Goal: Information Seeking & Learning: Learn about a topic

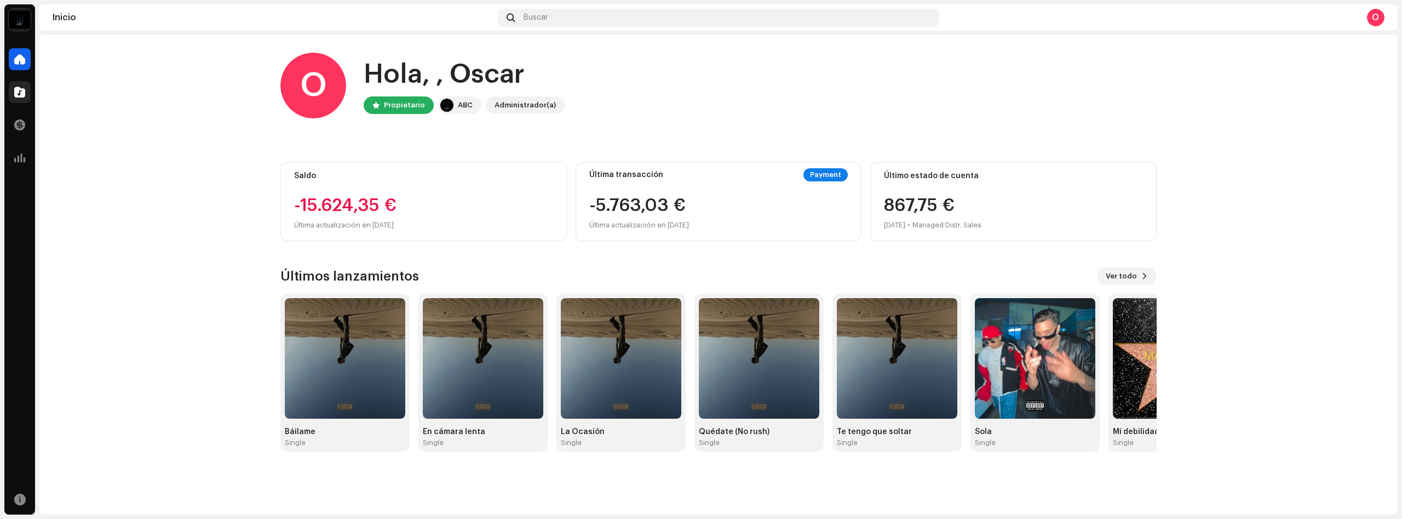
click at [15, 99] on div at bounding box center [20, 92] width 22 height 22
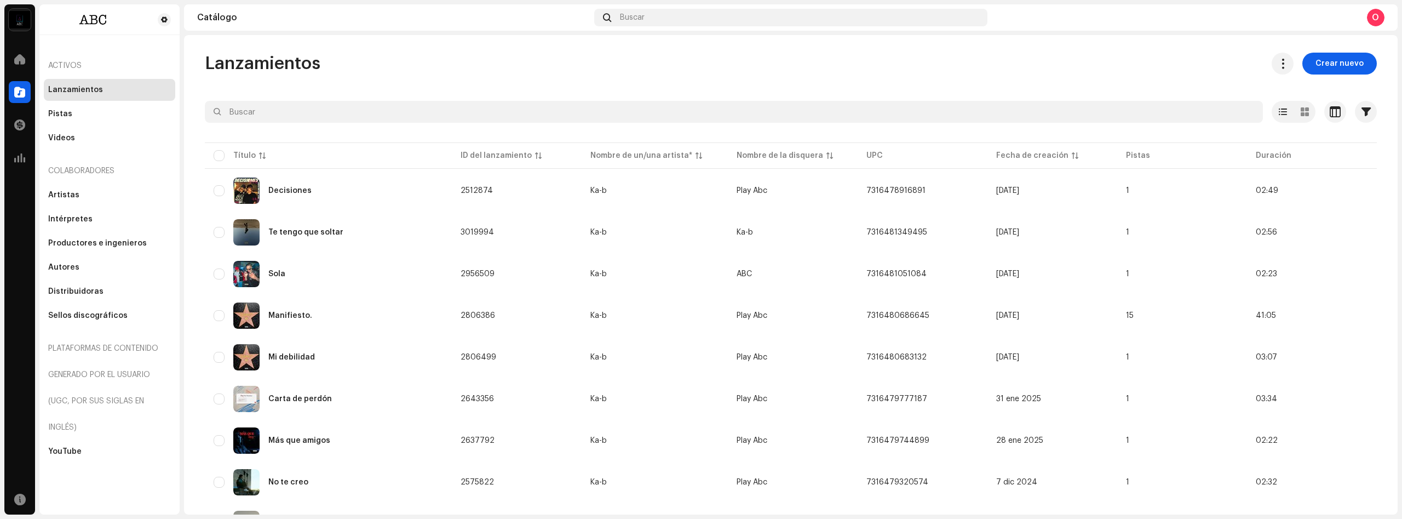
click at [57, 119] on div "Pistas" at bounding box center [109, 114] width 131 height 22
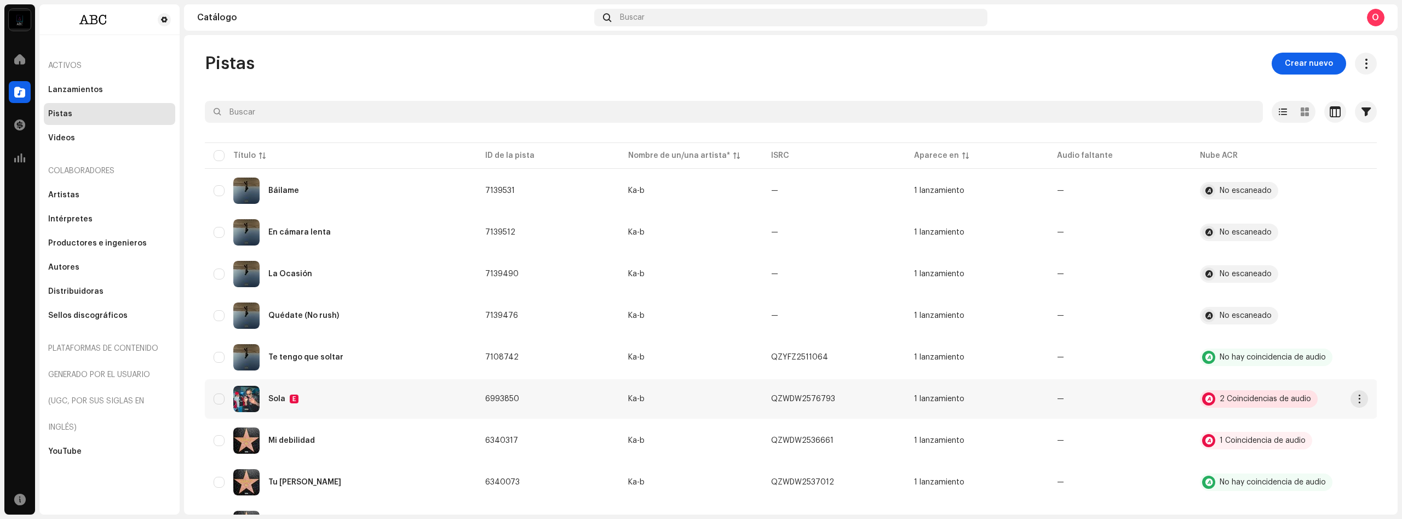
click at [1236, 397] on div "2 Coincidencias de audio" at bounding box center [1265, 399] width 91 height 8
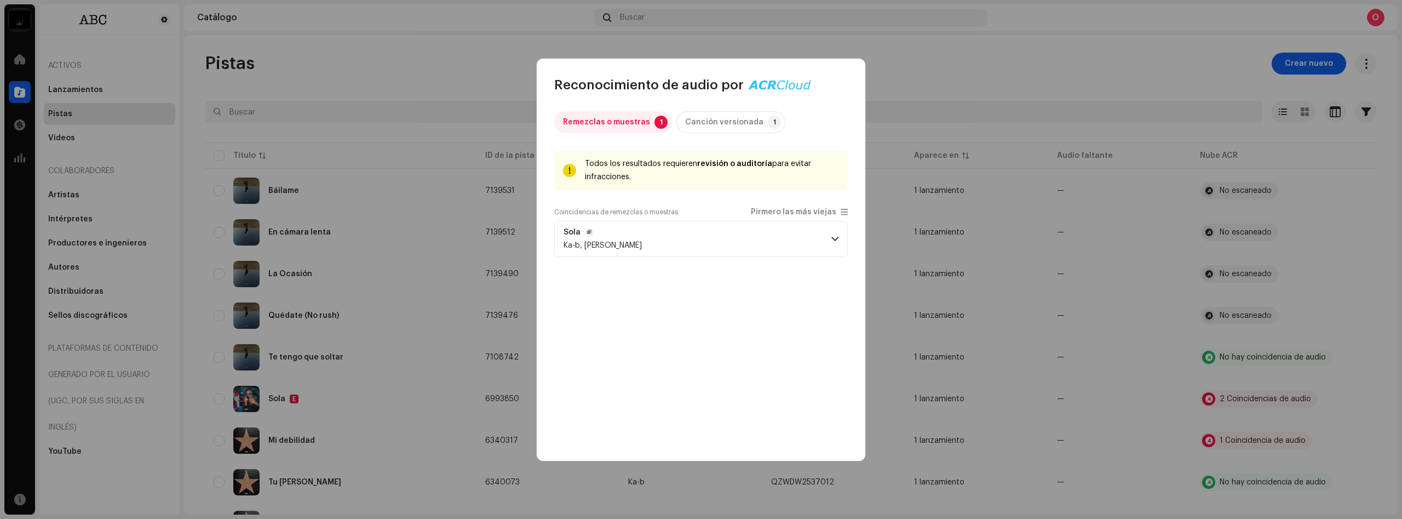
click at [753, 239] on p-accordion-header "[PERSON_NAME], [PERSON_NAME]" at bounding box center [701, 239] width 294 height 36
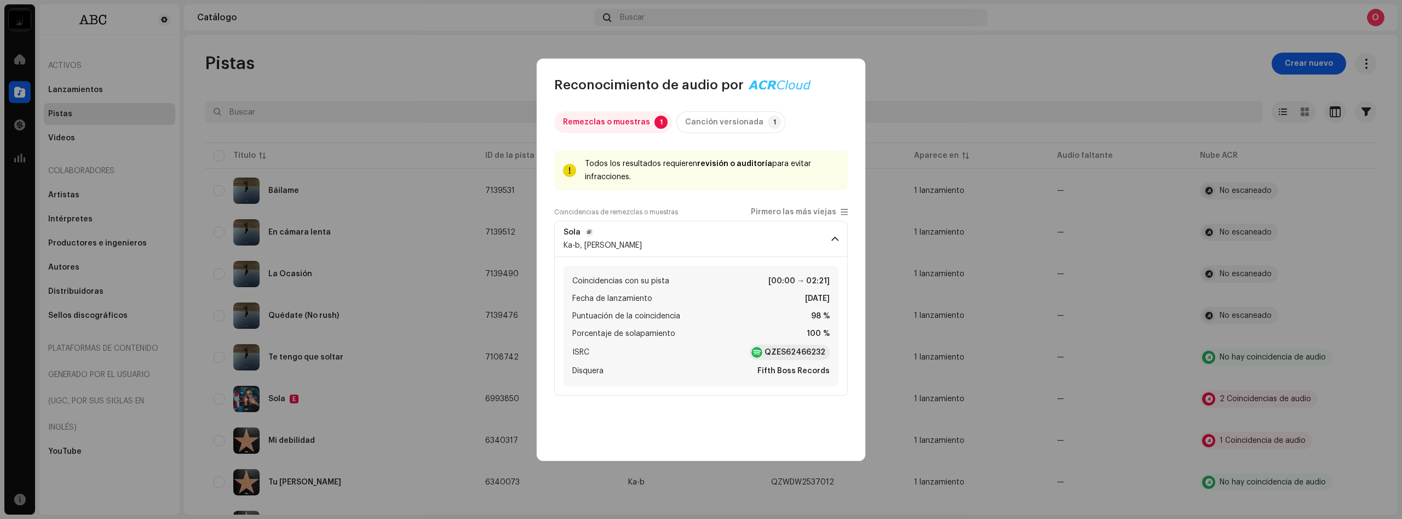
click at [832, 238] on span at bounding box center [835, 238] width 7 height 9
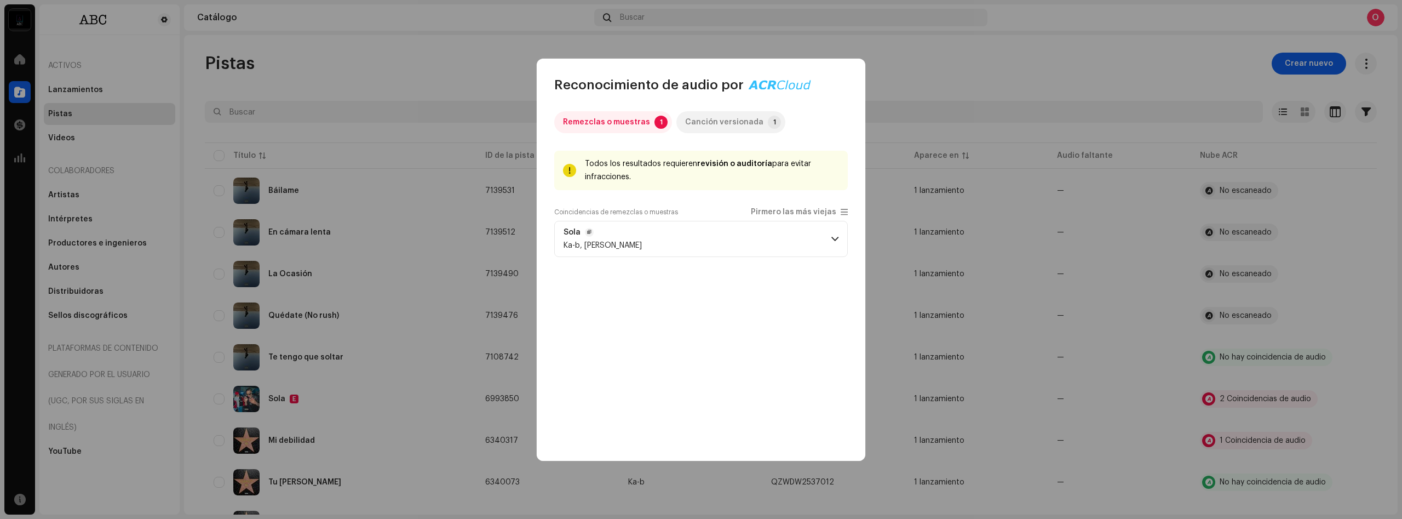
click at [697, 128] on div "Canción versionada" at bounding box center [724, 122] width 78 height 22
click at [655, 237] on p-accordion-header "sola (feat. Rocklean) [PERSON_NAME]" at bounding box center [701, 239] width 294 height 36
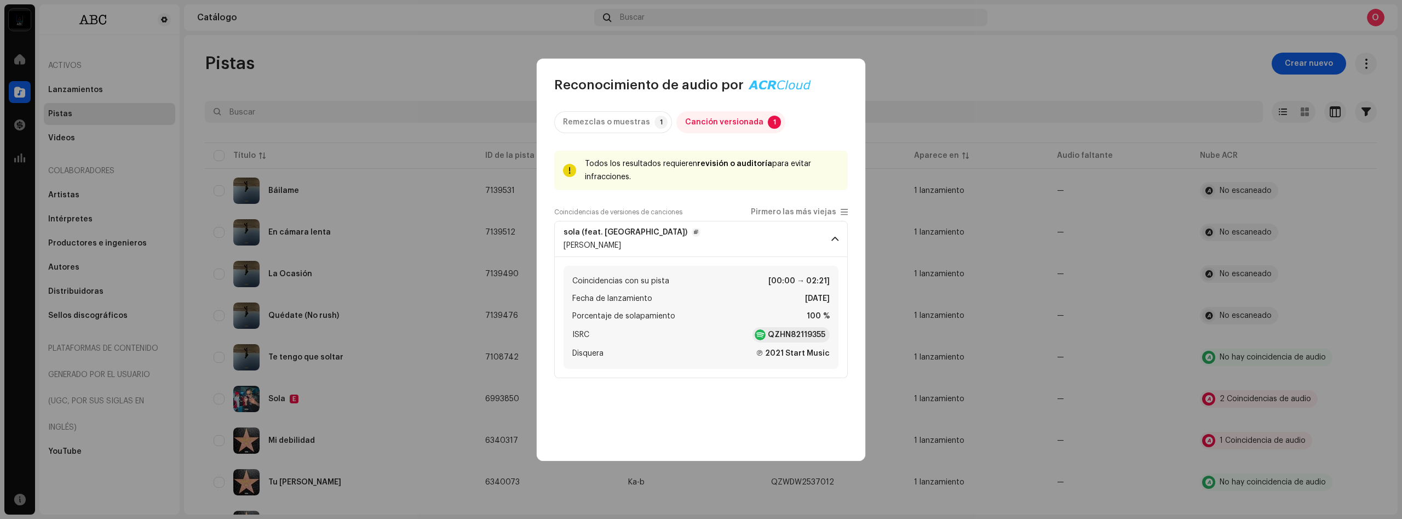
click at [835, 239] on span at bounding box center [835, 238] width 7 height 9
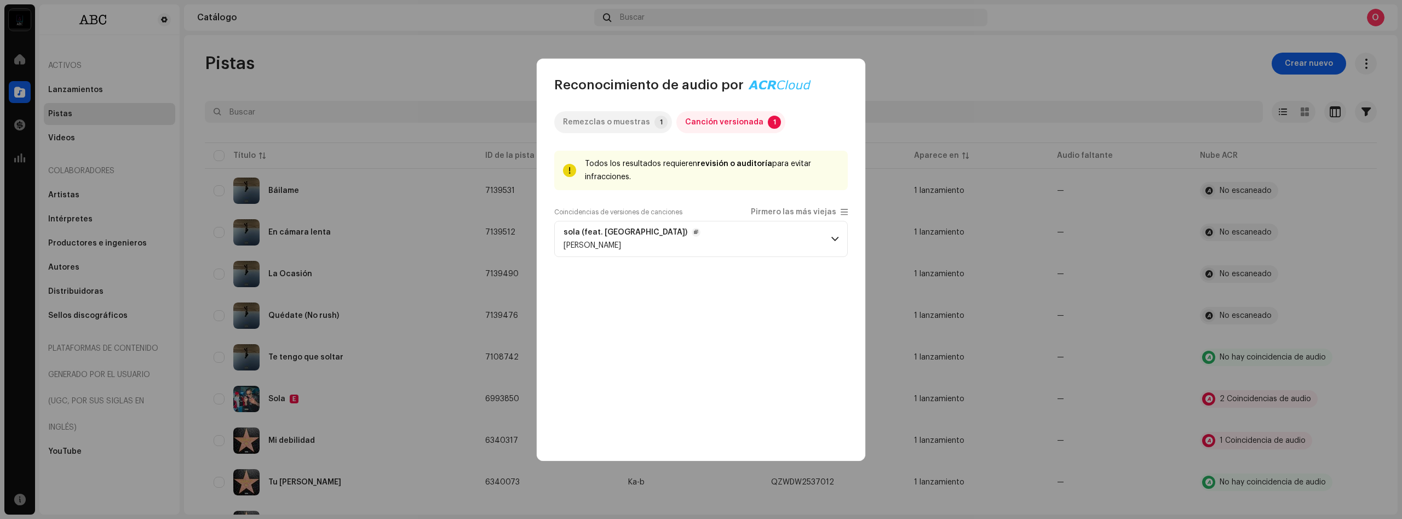
click at [628, 131] on div "Remezclas o muestras" at bounding box center [606, 122] width 87 height 22
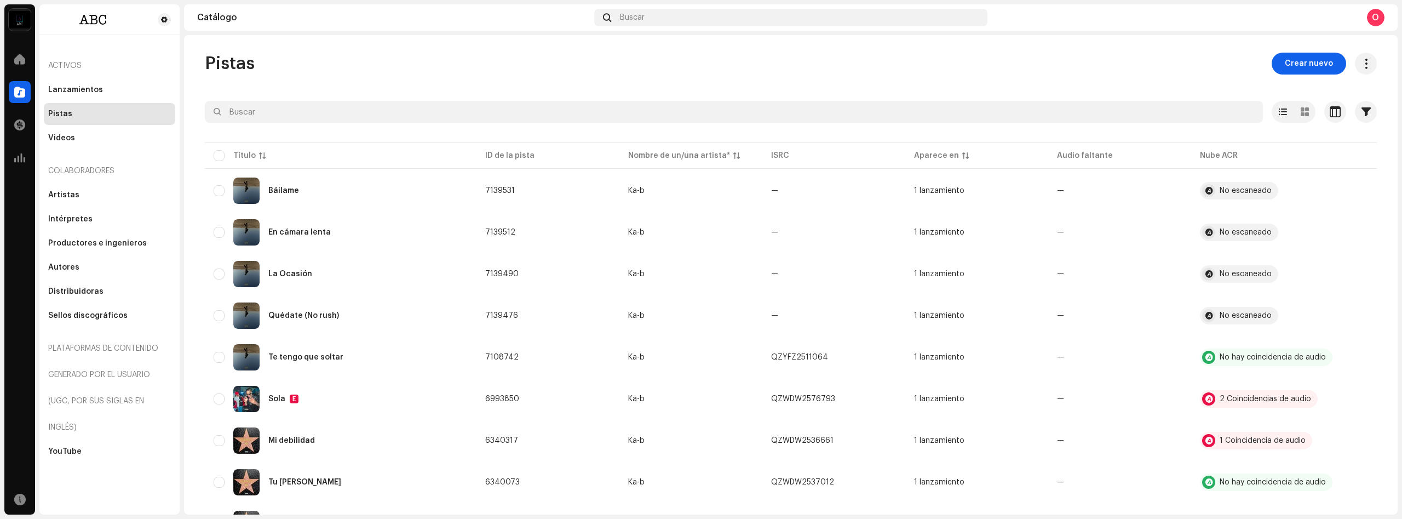
click at [950, 53] on div "Reconocimiento de audio por Remezclas o muestras 1 Canción versionada 1 Todos l…" at bounding box center [701, 259] width 1402 height 519
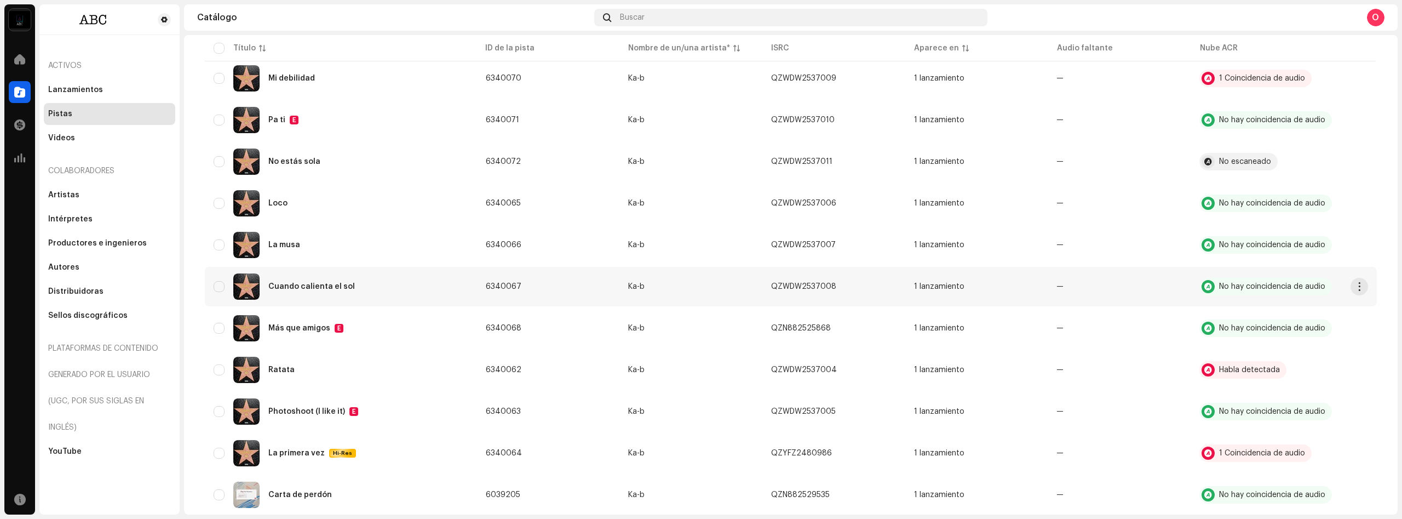
scroll to position [685, 0]
